Goal: Obtain resource: Download file/media

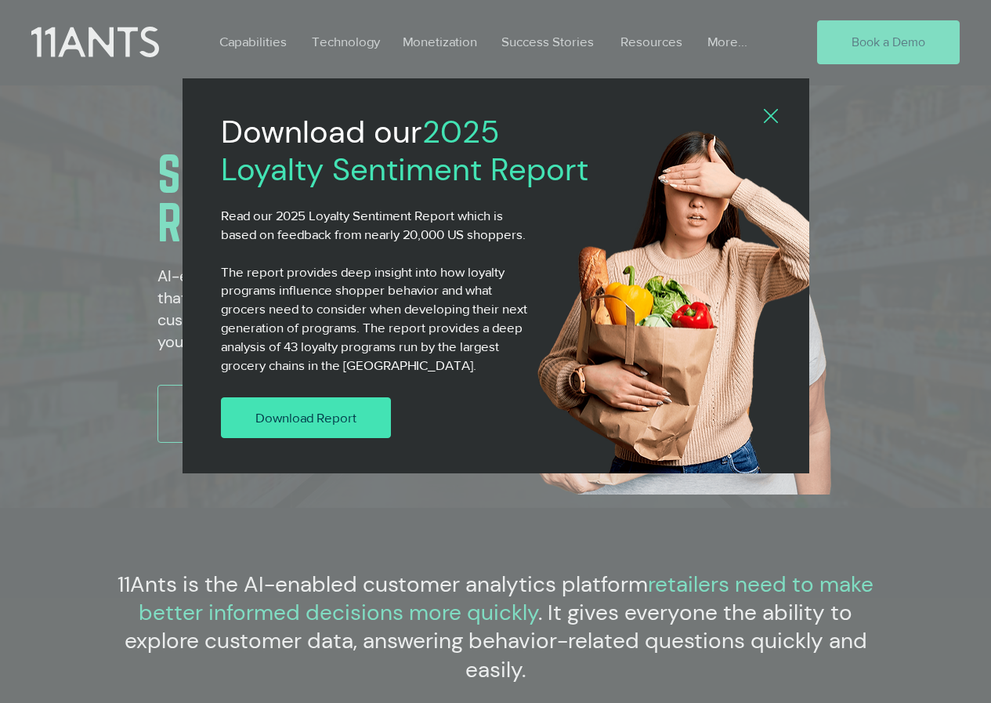
click at [238, 406] on link "Download Report" at bounding box center [306, 417] width 171 height 41
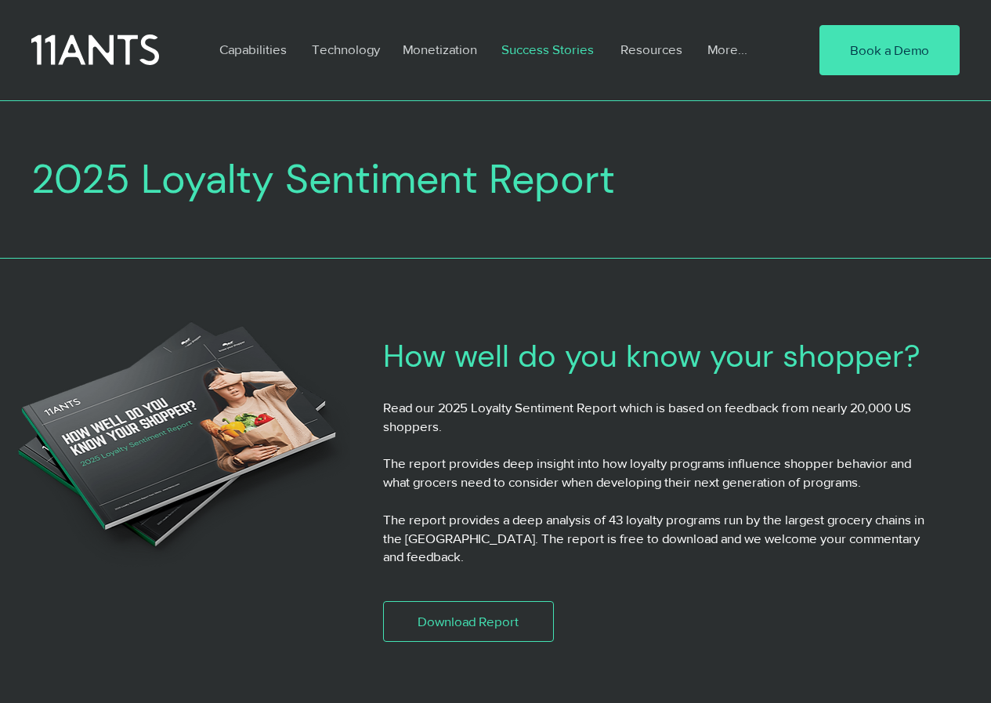
click at [502, 35] on p "Success Stories" at bounding box center [548, 49] width 108 height 36
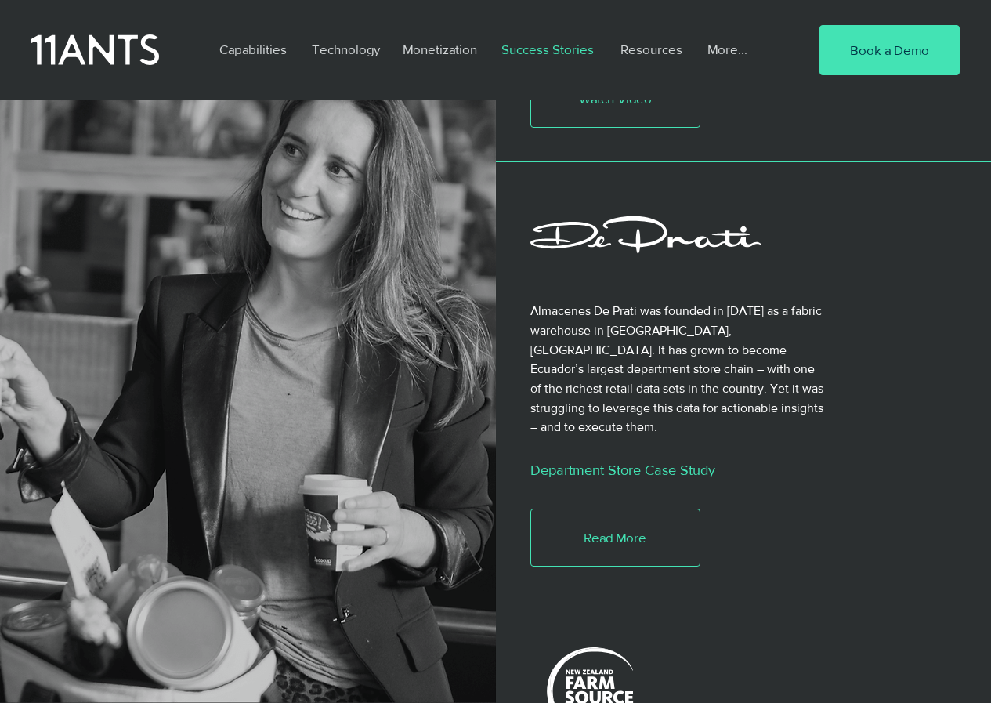
scroll to position [2253, 0]
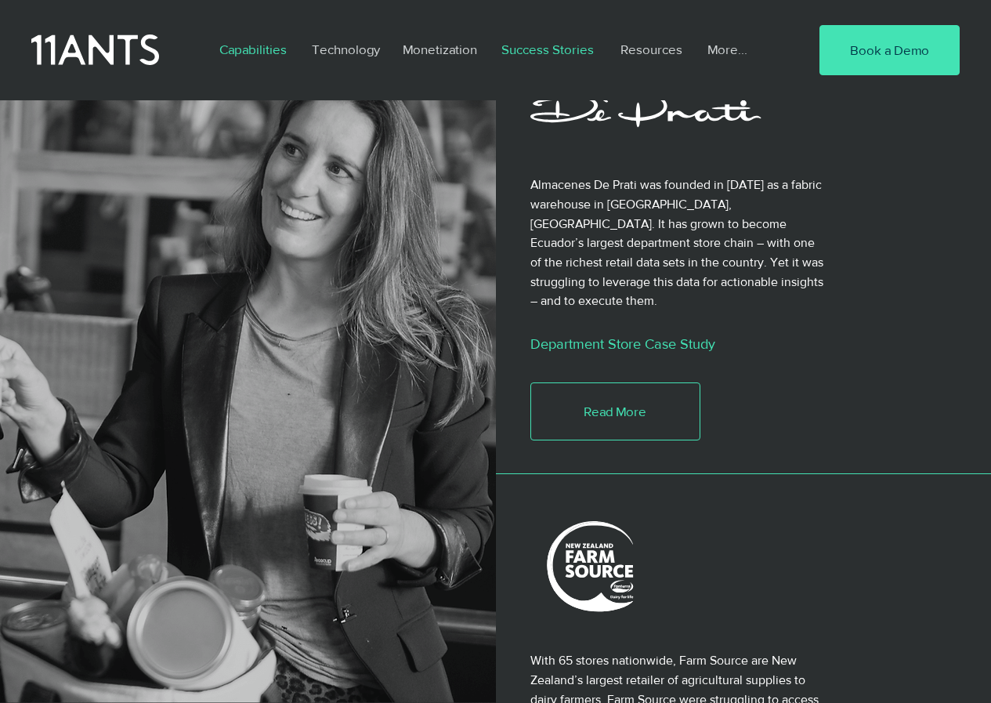
click at [227, 39] on p "Capabilities" at bounding box center [253, 49] width 83 height 36
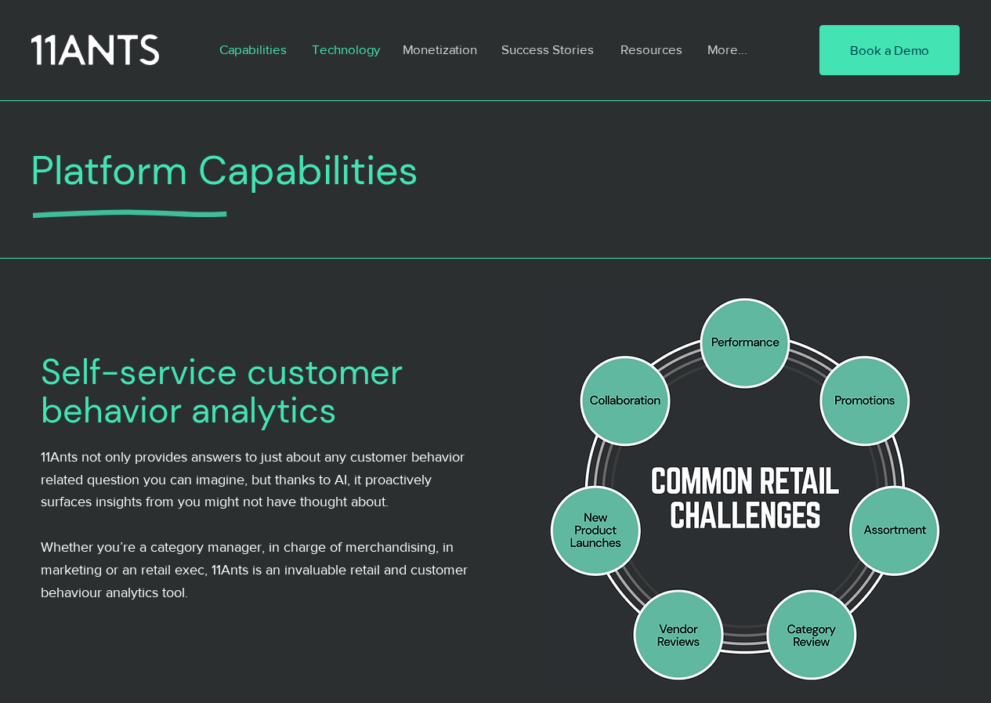
click at [320, 39] on p "Technology" at bounding box center [346, 49] width 84 height 36
